Goal: Task Accomplishment & Management: Manage account settings

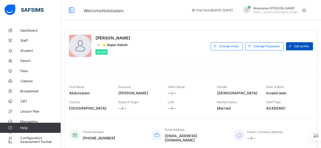
click at [305, 43] on div "Edit profile" at bounding box center [299, 46] width 27 height 8
select select "**"
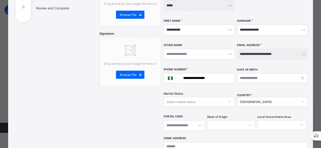
scroll to position [101, 0]
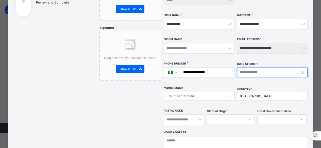
click at [303, 68] on input at bounding box center [272, 73] width 70 height 10
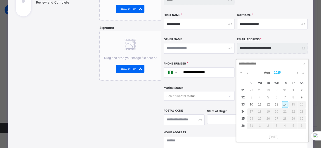
click at [278, 72] on link "2025" at bounding box center [276, 72] width 11 height 9
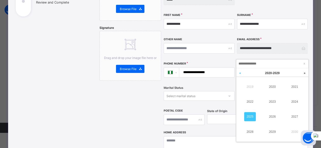
click at [238, 73] on link at bounding box center [240, 73] width 8 height 10
click at [293, 100] on link "1994" at bounding box center [294, 101] width 12 height 9
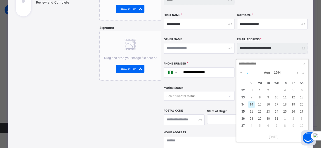
click at [245, 72] on link at bounding box center [247, 72] width 4 height 9
click at [248, 73] on link at bounding box center [247, 72] width 4 height 9
click at [285, 105] on div "14" at bounding box center [284, 104] width 7 height 7
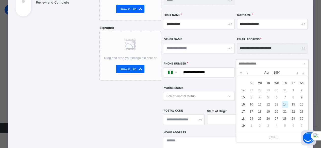
type input "**********"
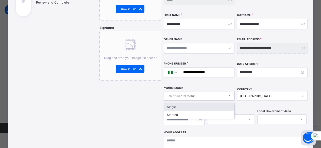
click at [222, 93] on div "Select marital status" at bounding box center [194, 96] width 60 height 7
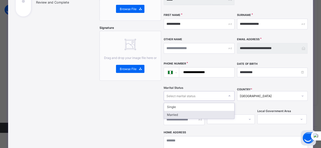
click at [200, 111] on div "Married" at bounding box center [199, 115] width 70 height 8
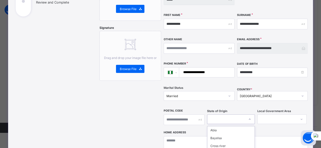
scroll to position [147, 0]
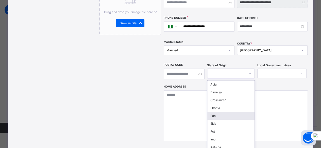
click at [227, 78] on div "option Edo focused, 5 of 37. 37 results available. Use Up and Down to choose op…" at bounding box center [231, 74] width 48 height 10
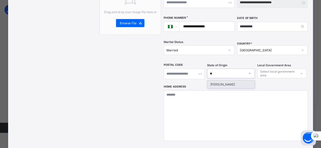
type input "***"
click at [235, 81] on div "[PERSON_NAME]" at bounding box center [230, 85] width 47 height 8
click at [275, 69] on div "Select local government area" at bounding box center [278, 74] width 36 height 10
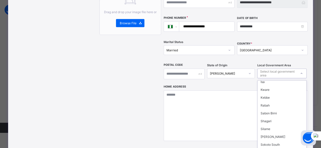
scroll to position [99, 0]
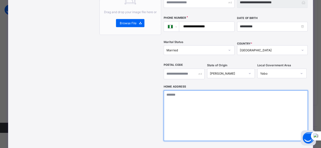
click at [223, 110] on textarea at bounding box center [235, 115] width 144 height 51
type textarea "**********"
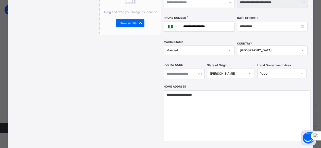
drag, startPoint x: 318, startPoint y: 88, endPoint x: 319, endPoint y: 108, distance: 19.3
click at [319, 108] on div "**********" at bounding box center [160, 74] width 321 height 148
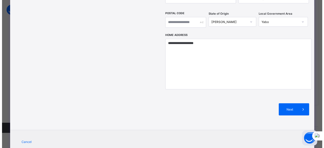
scroll to position [205, 0]
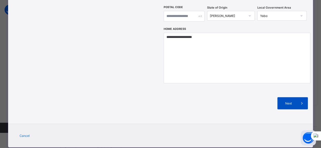
click at [295, 97] on div "Next" at bounding box center [292, 103] width 30 height 12
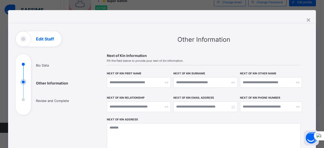
scroll to position [0, 0]
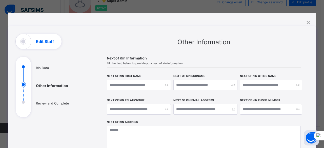
drag, startPoint x: 324, startPoint y: 57, endPoint x: 324, endPoint y: 89, distance: 32.7
click at [320, 89] on div at bounding box center [324, 74] width 0 height 148
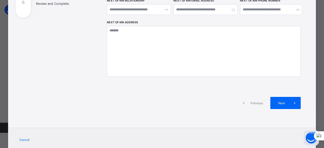
scroll to position [101, 0]
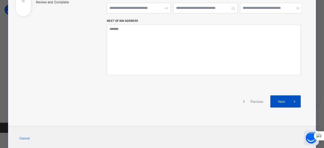
click at [284, 103] on div "Next" at bounding box center [286, 102] width 30 height 12
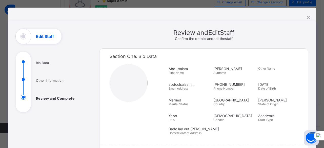
scroll to position [5, 0]
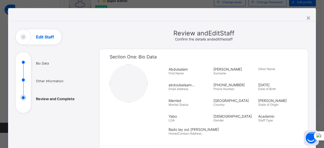
drag, startPoint x: 324, startPoint y: 53, endPoint x: 324, endPoint y: 101, distance: 47.4
click at [320, 101] on div at bounding box center [324, 74] width 0 height 148
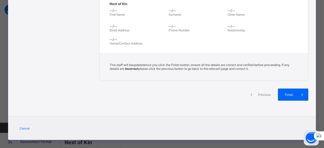
scroll to position [183, 0]
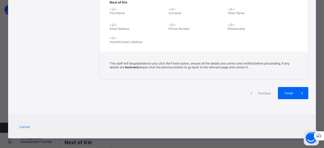
click at [260, 91] on span "Previous" at bounding box center [265, 93] width 14 height 4
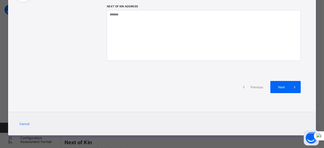
scroll to position [115, 0]
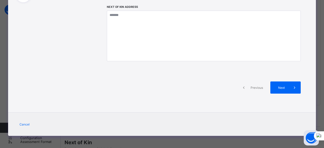
click at [251, 87] on span "Previous" at bounding box center [257, 88] width 14 height 4
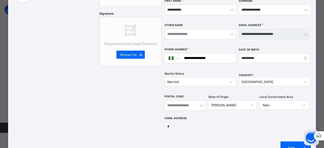
scroll to position [183, 0]
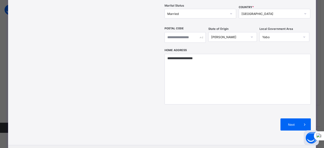
drag, startPoint x: 324, startPoint y: 96, endPoint x: 322, endPoint y: 78, distance: 17.7
click at [320, 78] on html "**********" at bounding box center [162, 84] width 324 height 256
drag, startPoint x: 322, startPoint y: 88, endPoint x: 324, endPoint y: 81, distance: 7.7
click at [320, 81] on html "**********" at bounding box center [162, 84] width 324 height 256
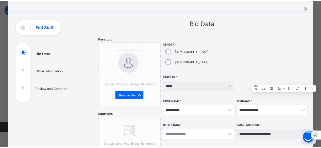
scroll to position [0, 0]
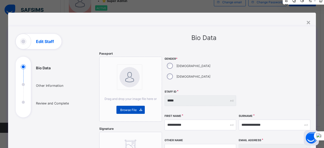
click at [130, 109] on span "Browse File" at bounding box center [128, 110] width 16 height 4
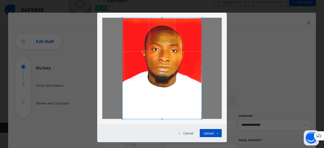
click at [216, 134] on icon at bounding box center [218, 133] width 4 height 3
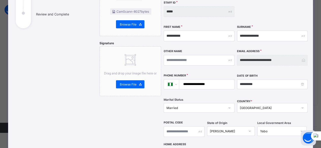
scroll to position [91, 0]
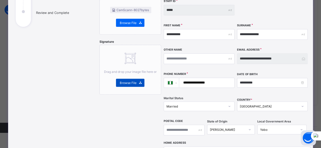
click at [130, 83] on span "Browse File" at bounding box center [128, 83] width 16 height 4
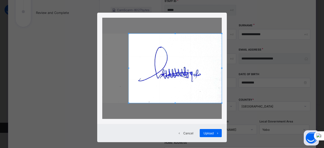
click at [128, 68] on span at bounding box center [128, 68] width 1 height 1
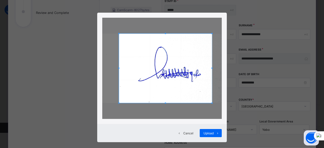
click at [210, 68] on span at bounding box center [165, 68] width 93 height 69
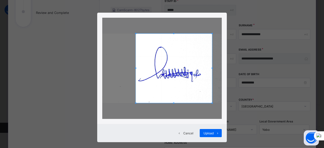
click at [136, 71] on div at bounding box center [174, 68] width 76 height 69
click at [211, 133] on span "Upload" at bounding box center [209, 134] width 10 height 4
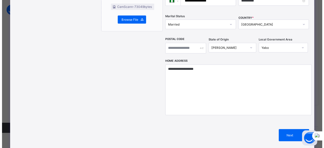
scroll to position [206, 0]
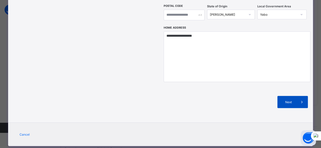
click at [298, 96] on span at bounding box center [301, 102] width 12 height 12
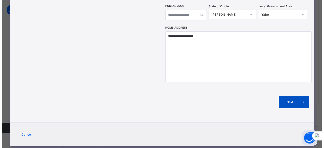
scroll to position [115, 0]
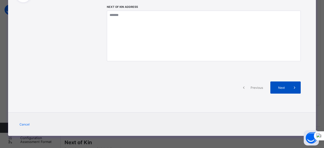
click at [292, 88] on icon at bounding box center [295, 87] width 6 height 5
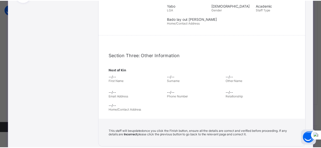
scroll to position [183, 0]
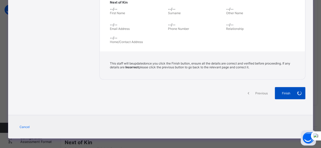
click at [294, 90] on span at bounding box center [299, 93] width 12 height 12
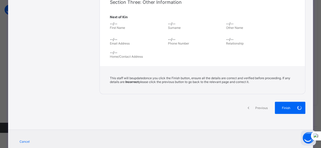
scroll to position [177, 0]
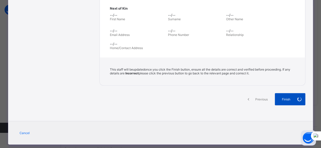
click at [286, 97] on div "Finish" at bounding box center [289, 99] width 30 height 12
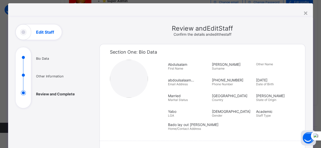
scroll to position [0, 0]
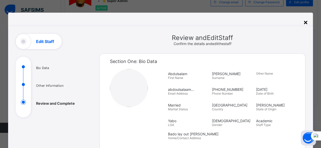
click at [307, 21] on div "×" at bounding box center [305, 22] width 5 height 9
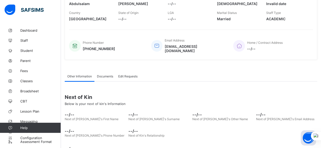
scroll to position [91, 0]
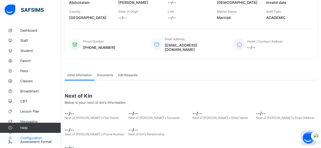
click at [34, 138] on span "Configuration" at bounding box center [40, 138] width 40 height 4
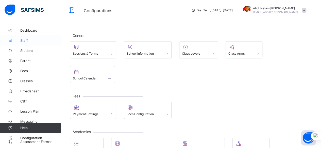
click at [31, 44] on link "Staff" at bounding box center [30, 40] width 61 height 10
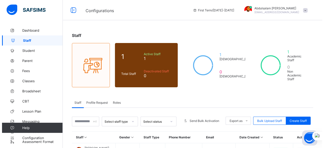
scroll to position [33, 0]
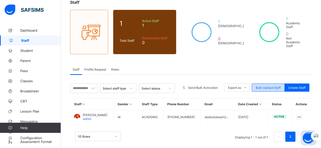
click at [269, 86] on span "Bulk Upload Staff" at bounding box center [267, 88] width 25 height 4
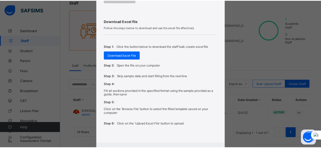
scroll to position [156, 0]
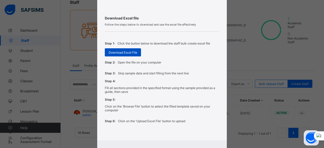
click at [128, 52] on span "Download Excel File" at bounding box center [123, 53] width 29 height 4
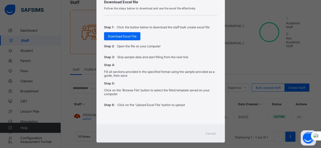
scroll to position [176, 0]
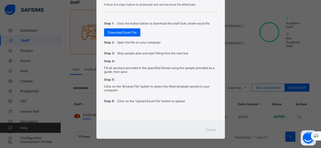
click at [210, 128] on span "Cancel" at bounding box center [210, 130] width 10 height 4
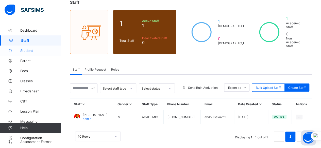
click at [34, 50] on span "Student" at bounding box center [40, 51] width 41 height 4
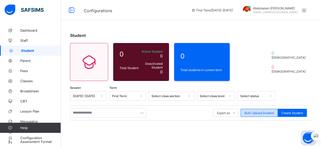
click at [266, 111] on span "Bulk Upload Student" at bounding box center [258, 113] width 29 height 4
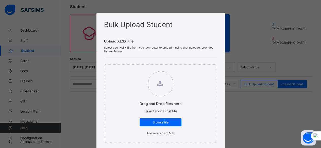
scroll to position [77, 0]
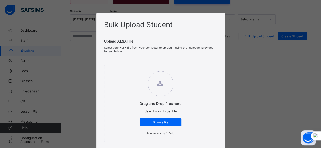
click at [212, 85] on div "Drag and Drop files here Select your Excel file Browse file Maximum size 2.5mb" at bounding box center [160, 104] width 113 height 78
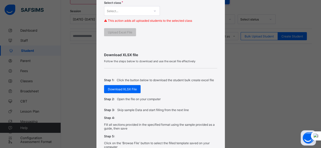
scroll to position [172, 0]
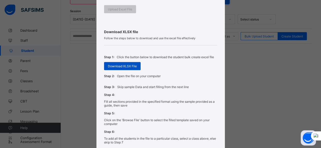
click at [124, 65] on span "Download XLSX File" at bounding box center [122, 66] width 29 height 4
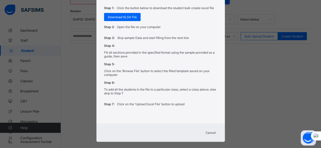
scroll to position [224, 0]
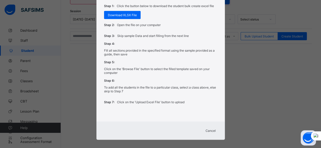
click at [210, 129] on span "Cancel" at bounding box center [210, 131] width 10 height 4
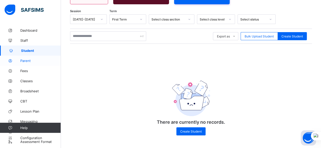
click at [29, 61] on span "Parent" at bounding box center [40, 61] width 41 height 4
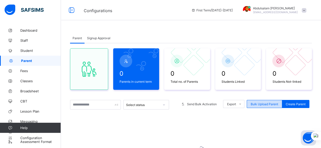
click at [275, 103] on span "Bulk Upload Parent" at bounding box center [263, 104] width 27 height 4
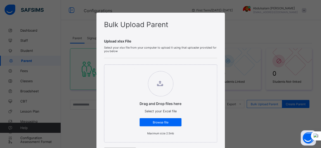
click at [187, 104] on div "Drag and Drop files here Select your Excel file Browse file Maximum size 2.5mb" at bounding box center [160, 104] width 113 height 78
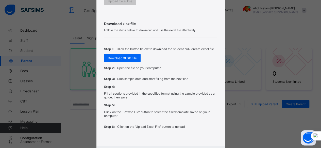
scroll to position [172, 0]
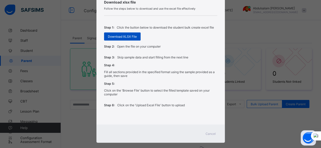
click at [124, 35] on span "Download XLSX File" at bounding box center [122, 37] width 29 height 4
click at [208, 132] on span "Cancel" at bounding box center [210, 134] width 10 height 4
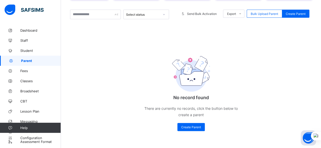
scroll to position [91, 0]
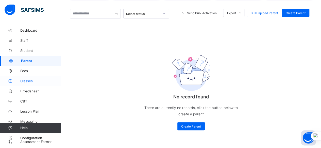
click at [32, 82] on span "Classes" at bounding box center [40, 81] width 41 height 4
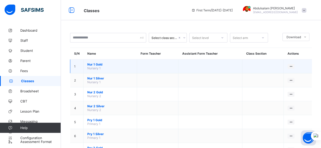
click at [110, 67] on td "Nur 1 Gold Nursery 1" at bounding box center [109, 67] width 53 height 14
click at [282, 77] on div "View Class" at bounding box center [277, 76] width 29 height 5
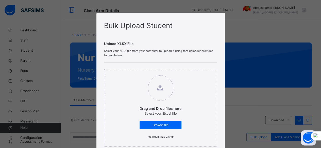
click at [199, 98] on div "Drag and Drop files here Select your Excel file Browse file Maximum size 2.5mb" at bounding box center [160, 108] width 113 height 78
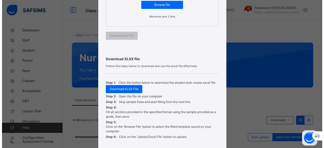
scroll to position [122, 0]
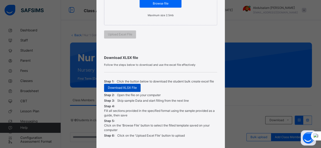
click at [129, 87] on span "Download XLSX File" at bounding box center [122, 88] width 29 height 5
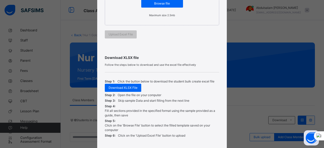
click at [199, 55] on span "Download XLSX file" at bounding box center [162, 57] width 115 height 5
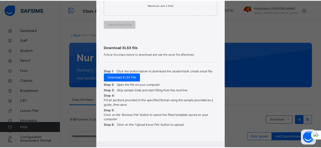
scroll to position [156, 0]
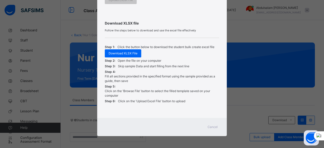
click at [211, 126] on span "Cancel" at bounding box center [213, 127] width 10 height 5
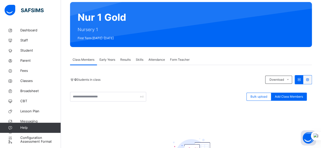
scroll to position [51, 0]
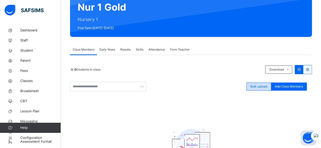
click at [263, 88] on span "Bulk upload" at bounding box center [258, 86] width 17 height 5
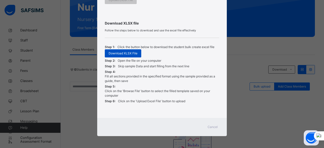
click at [129, 53] on span "Download XLSX File" at bounding box center [123, 53] width 29 height 5
click at [214, 129] on span "Cancel" at bounding box center [213, 127] width 10 height 5
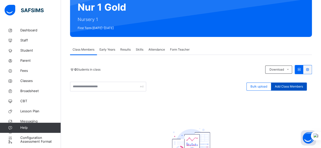
click at [297, 84] on span "Add Class Members" at bounding box center [288, 86] width 28 height 5
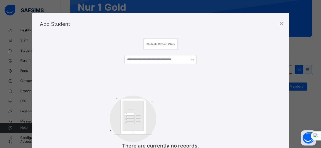
click at [179, 85] on div "Customers There are currently no records." at bounding box center [160, 105] width 241 height 110
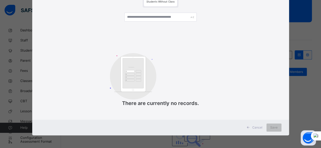
scroll to position [102, 0]
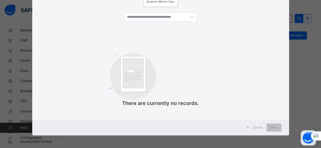
click at [260, 128] on span "Cancel" at bounding box center [257, 127] width 10 height 5
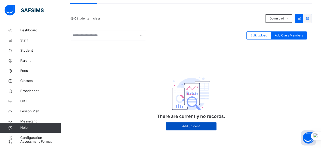
click at [204, 128] on span "Add Student" at bounding box center [190, 126] width 43 height 5
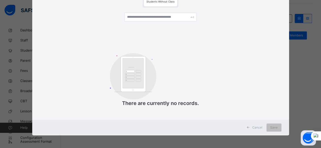
click at [254, 126] on span "Cancel" at bounding box center [257, 127] width 10 height 5
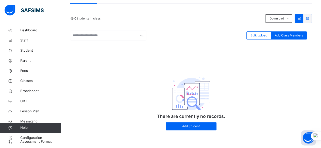
click at [301, 17] on icon at bounding box center [299, 18] width 4 height 4
click at [309, 18] on icon at bounding box center [307, 18] width 4 height 4
click at [301, 18] on icon at bounding box center [299, 18] width 4 height 4
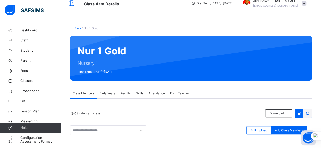
scroll to position [0, 0]
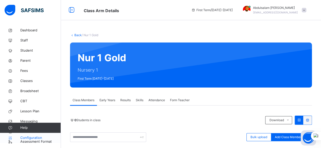
click at [40, 142] on link "Configuration" at bounding box center [30, 138] width 61 height 10
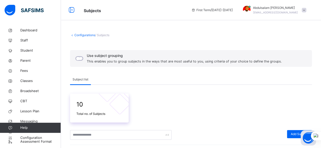
click at [92, 111] on span at bounding box center [99, 110] width 46 height 3
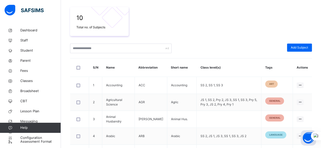
scroll to position [93, 0]
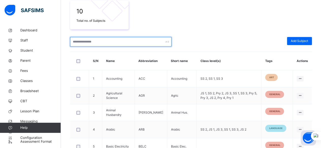
click at [139, 39] on input "text" at bounding box center [120, 42] width 101 height 10
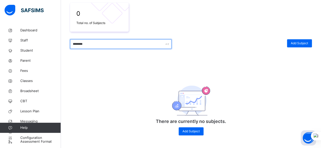
scroll to position [91, 0]
type input "*"
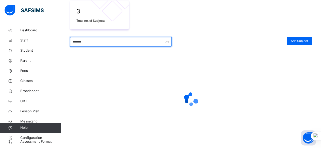
scroll to position [89, 0]
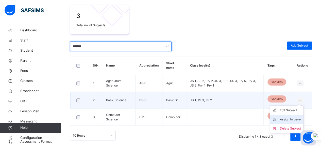
type input "*******"
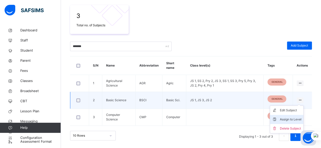
click at [299, 118] on div "Assign to Level" at bounding box center [290, 119] width 22 height 5
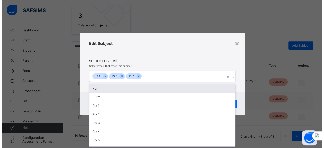
scroll to position [0, 0]
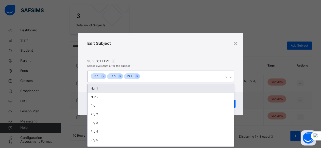
click at [229, 77] on div at bounding box center [231, 77] width 5 height 8
click at [189, 90] on div "Nur 1" at bounding box center [160, 88] width 146 height 9
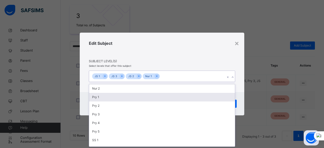
click at [182, 100] on div "Pry 1" at bounding box center [162, 97] width 146 height 9
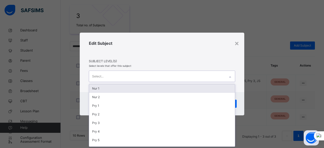
click at [233, 78] on div at bounding box center [230, 77] width 9 height 8
click at [195, 88] on div "Nur 1" at bounding box center [162, 88] width 146 height 9
click at [168, 90] on div "Nur 2" at bounding box center [162, 88] width 146 height 9
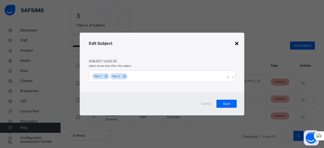
click at [235, 47] on div "×" at bounding box center [237, 43] width 5 height 11
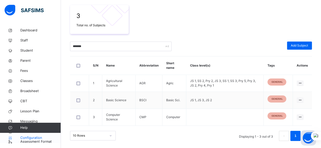
click at [33, 137] on span "Configuration" at bounding box center [40, 138] width 40 height 5
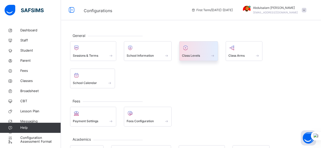
click at [209, 53] on div "Class Levels" at bounding box center [198, 55] width 33 height 5
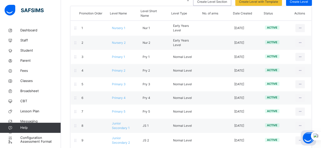
scroll to position [52, 0]
click at [301, 4] on span "Create Level" at bounding box center [298, 2] width 18 height 5
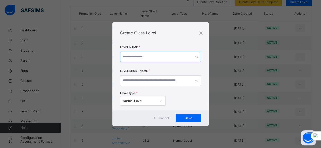
click at [163, 59] on input "text" at bounding box center [160, 57] width 81 height 11
type input "*********"
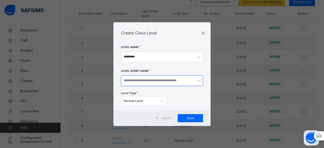
click at [150, 84] on input "text" at bounding box center [162, 81] width 82 height 11
type input "*****"
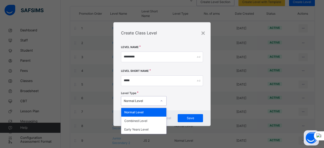
click at [153, 101] on div "Normal Level" at bounding box center [140, 101] width 33 height 5
click at [157, 116] on div "Normal Level" at bounding box center [143, 112] width 45 height 9
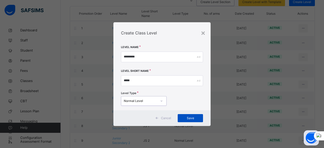
click at [193, 117] on span "Save" at bounding box center [191, 118] width 18 height 5
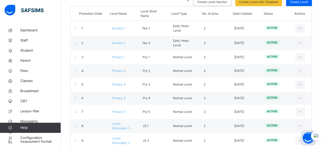
scroll to position [0, 0]
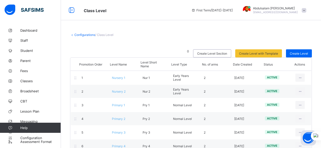
scroll to position [119, 0]
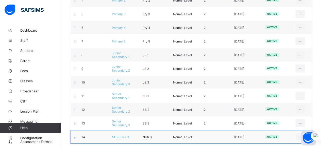
click at [297, 133] on div "View Class Level Edit Class Level Move to section Deactivate Class Level" at bounding box center [299, 137] width 17 height 8
click at [296, 135] on div "View Class Level Edit Class Level Move to section Deactivate Class Level" at bounding box center [299, 137] width 17 height 8
drag, startPoint x: 296, startPoint y: 135, endPoint x: 278, endPoint y: 139, distance: 18.3
click at [278, 139] on div "14 NURSERY 3 NUR 3 Normal Level 2025-08-14 active View Class Level Edit Class L…" at bounding box center [190, 137] width 241 height 14
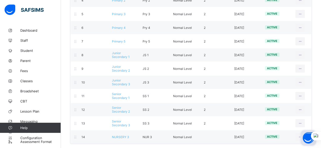
click at [300, 131] on button "Open asap" at bounding box center [307, 138] width 15 height 15
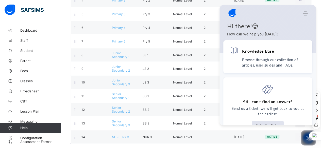
click at [310, 140] on icon at bounding box center [309, 139] width 3 height 3
click at [303, 140] on button "Open asap" at bounding box center [307, 138] width 15 height 15
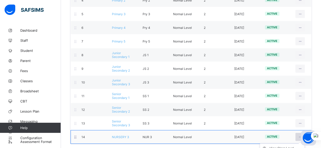
click at [300, 133] on div at bounding box center [299, 137] width 9 height 8
drag, startPoint x: 300, startPoint y: 132, endPoint x: 283, endPoint y: 135, distance: 16.9
click at [283, 135] on div "active" at bounding box center [276, 137] width 30 height 5
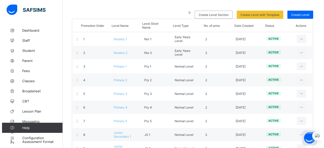
scroll to position [32, 0]
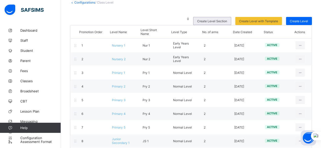
click at [221, 22] on span "Create Level Section" at bounding box center [212, 21] width 30 height 4
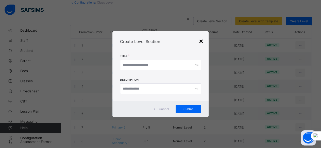
click at [202, 42] on div "×" at bounding box center [200, 40] width 5 height 9
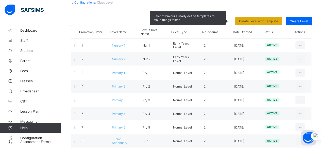
click at [256, 21] on span "Create Level with Template" at bounding box center [258, 21] width 39 height 4
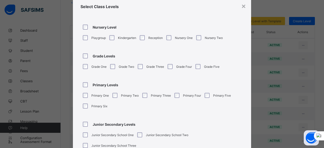
scroll to position [0, 0]
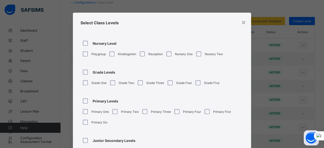
click at [85, 103] on div at bounding box center [87, 101] width 12 height 11
drag, startPoint x: 324, startPoint y: 72, endPoint x: 323, endPoint y: 70, distance: 2.7
click at [320, 70] on html "Class Level First Term / 2025-2026 Abdulsalam Muhammad Nasir abdoulsalaam218@gm…" at bounding box center [162, 103] width 324 height 270
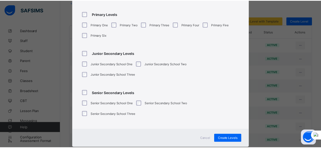
scroll to position [99, 0]
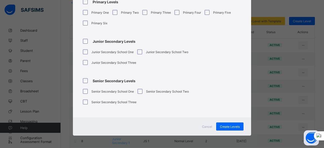
click at [98, 81] on span "Senior Secondary Levels" at bounding box center [114, 81] width 43 height 4
click at [233, 126] on span "Create Levels" at bounding box center [230, 127] width 20 height 4
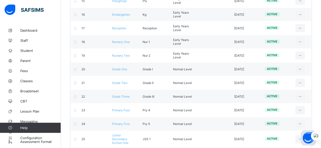
scroll to position [265, 0]
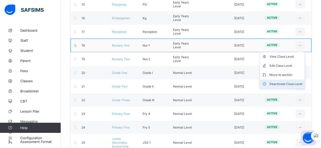
click at [288, 82] on div "Deactivate Class Level" at bounding box center [285, 84] width 33 height 5
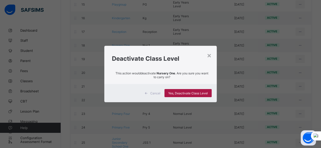
click at [194, 93] on span "Yes, Deactivate Class Level" at bounding box center [188, 93] width 40 height 4
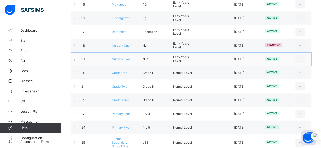
click at [74, 57] on div at bounding box center [75, 59] width 4 height 7
click at [77, 58] on div at bounding box center [75, 59] width 4 height 7
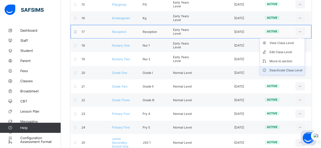
click at [292, 68] on div "Deactivate Class Level" at bounding box center [285, 70] width 33 height 5
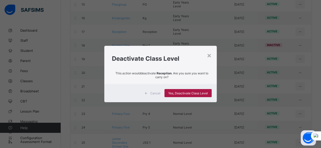
click at [194, 94] on span "Yes, Deactivate Class Level" at bounding box center [188, 93] width 40 height 4
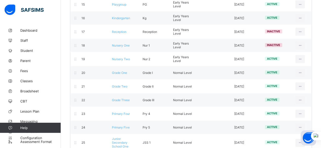
click at [302, 16] on icon at bounding box center [300, 18] width 4 height 4
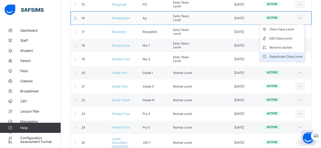
click at [293, 54] on div "Deactivate Class Level" at bounding box center [285, 56] width 33 height 5
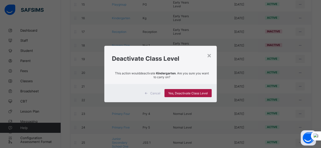
click at [201, 93] on span "Yes, Deactivate Class Level" at bounding box center [188, 93] width 40 height 4
click at [201, 93] on div "Yes, Deactivate Class Level" at bounding box center [187, 93] width 47 height 8
click at [201, 93] on span "Yes, Deactivate Class Level" at bounding box center [188, 93] width 40 height 4
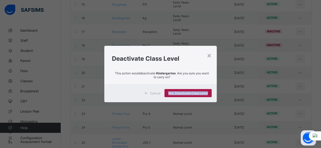
click at [201, 93] on span "Yes, Deactivate Class Level" at bounding box center [188, 93] width 40 height 4
click at [208, 81] on div "This action would deactivate Kindergarten . Are you sure you want to carry on?" at bounding box center [160, 76] width 112 height 15
click at [202, 93] on span "Yes, Deactivate Class Level" at bounding box center [188, 93] width 40 height 4
